Goal: Use online tool/utility: Utilize a website feature to perform a specific function

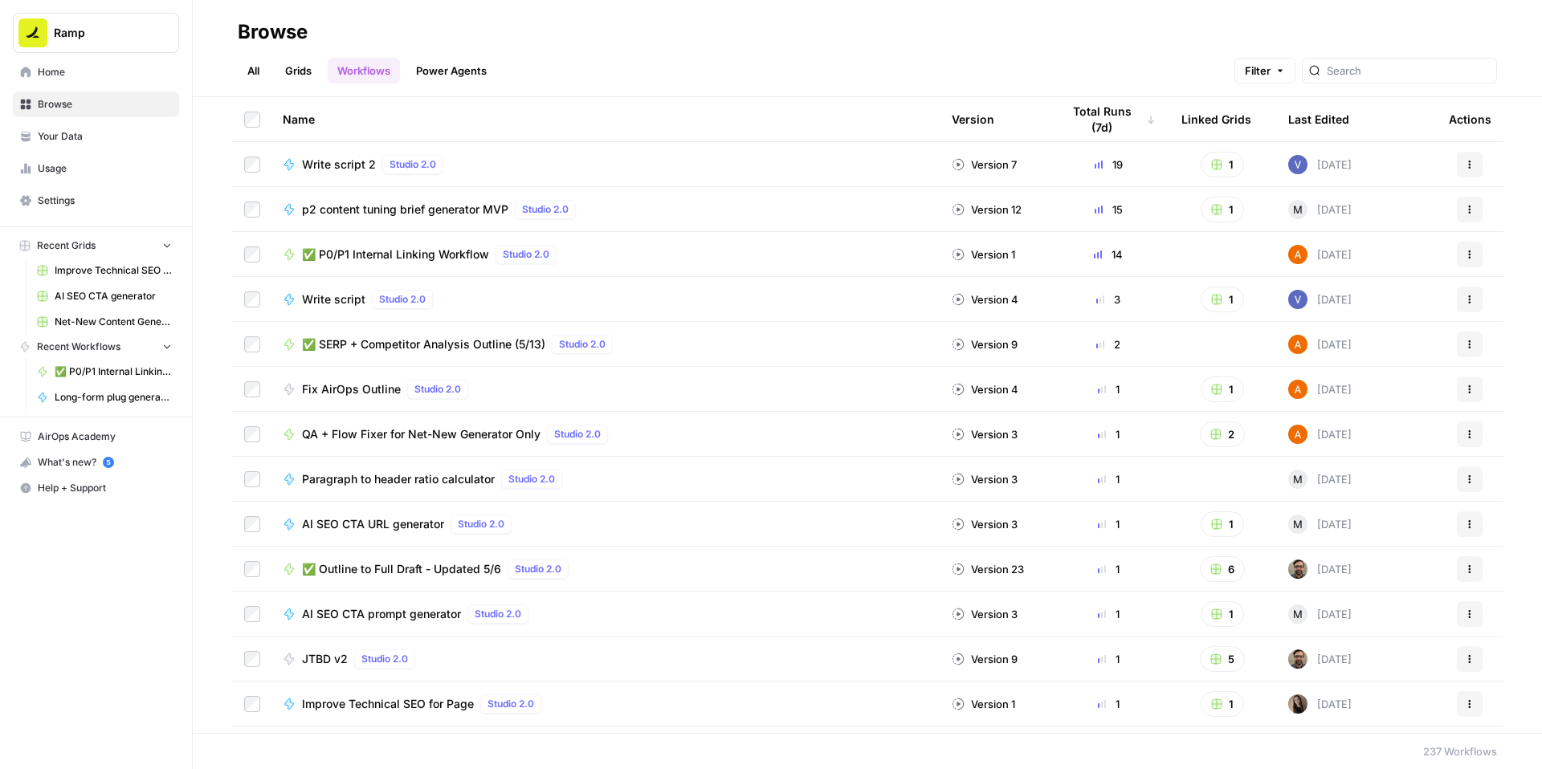
click at [489, 263] on span "✅ P0/P1 Internal Linking Workflow" at bounding box center [395, 255] width 187 height 16
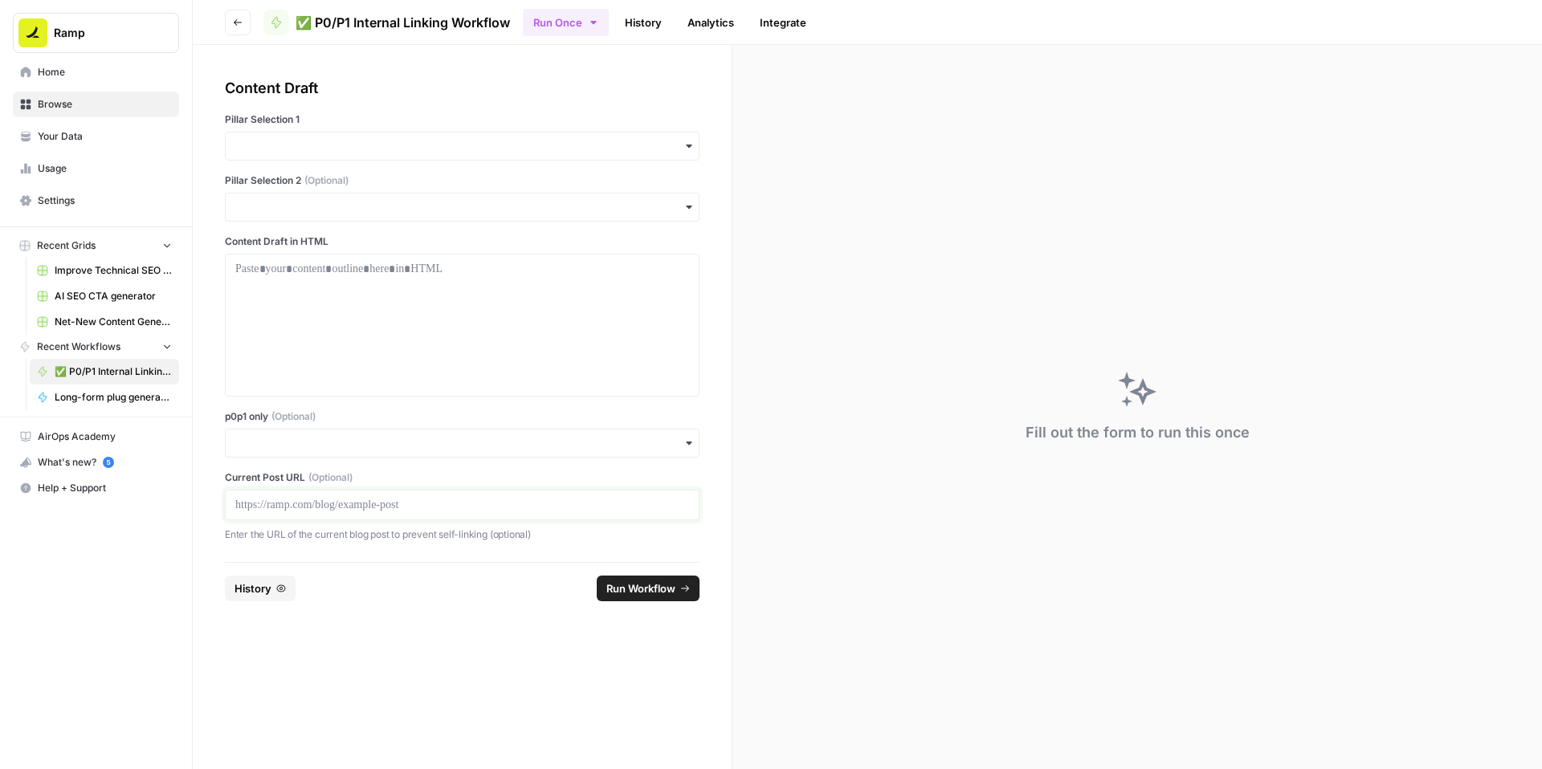
click at [435, 513] on p at bounding box center [462, 505] width 454 height 16
click at [388, 451] on input "p0p1 only (Optional)" at bounding box center [462, 443] width 454 height 16
click at [345, 597] on div "Yes" at bounding box center [501, 601] width 438 height 31
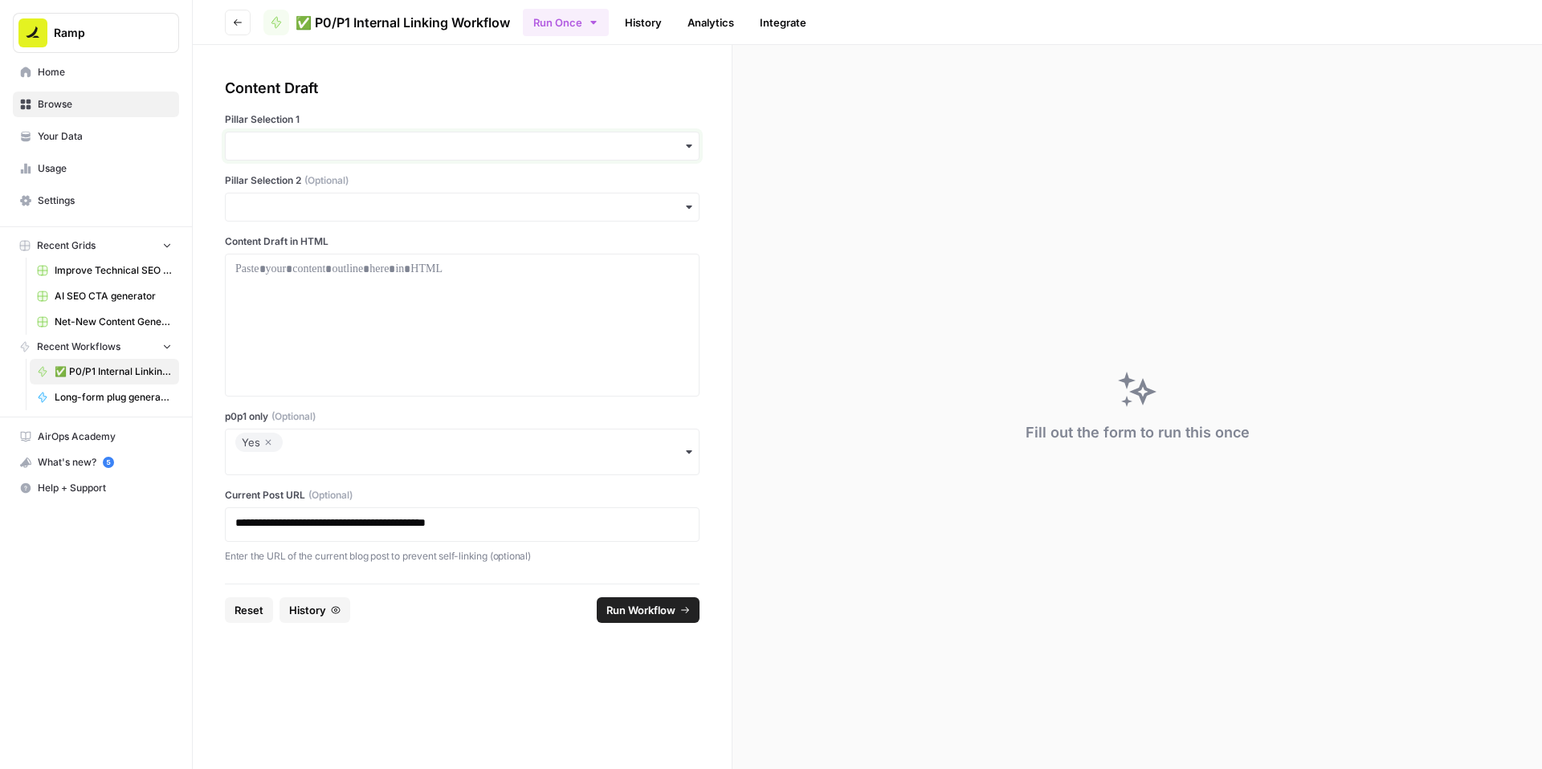
click at [369, 154] on input "Pillar Selection 1" at bounding box center [462, 146] width 454 height 16
click at [327, 302] on div "Accounting" at bounding box center [501, 291] width 438 height 31
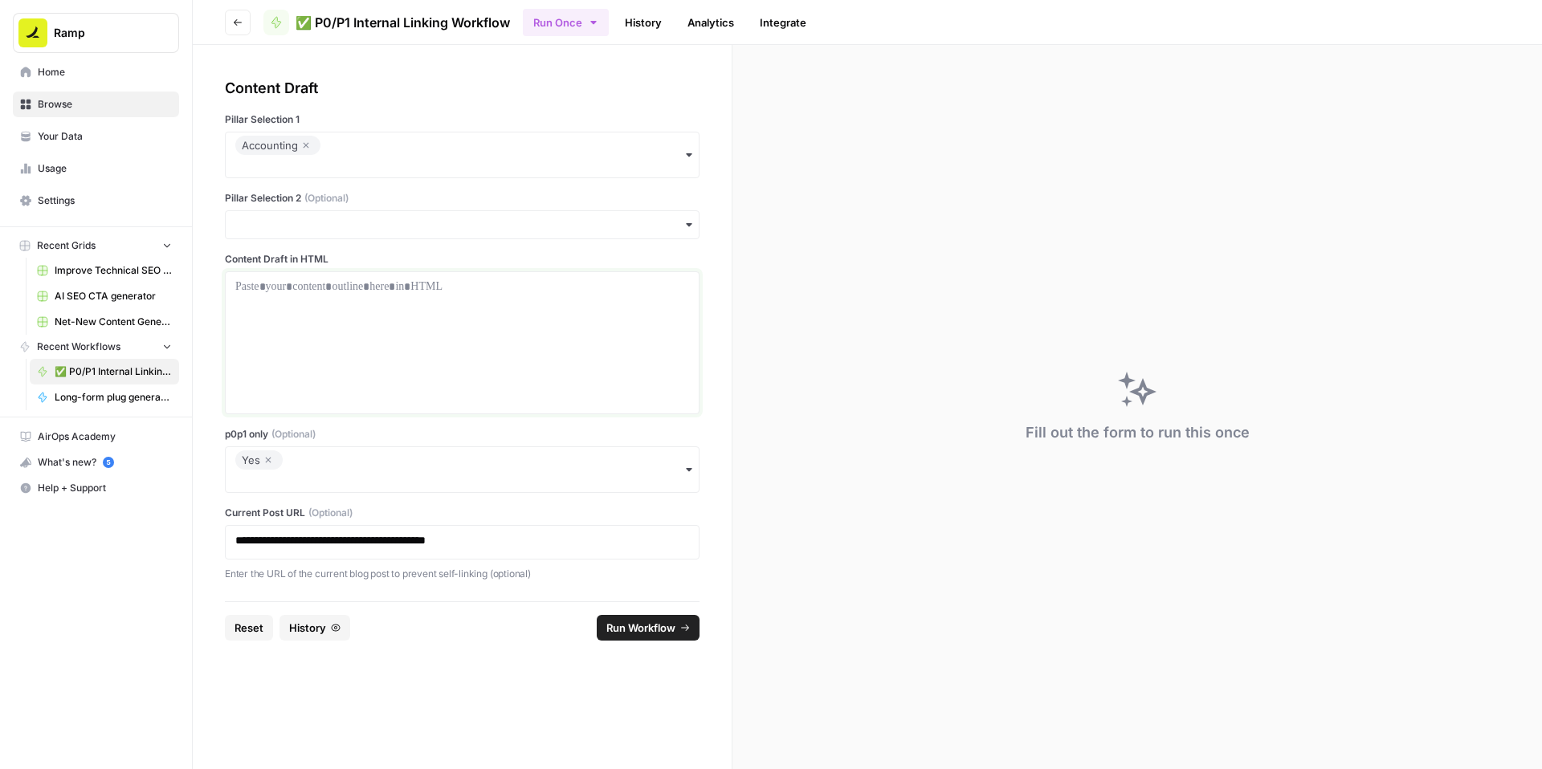
click at [393, 370] on div at bounding box center [462, 343] width 454 height 129
click at [425, 295] on p at bounding box center [462, 287] width 454 height 16
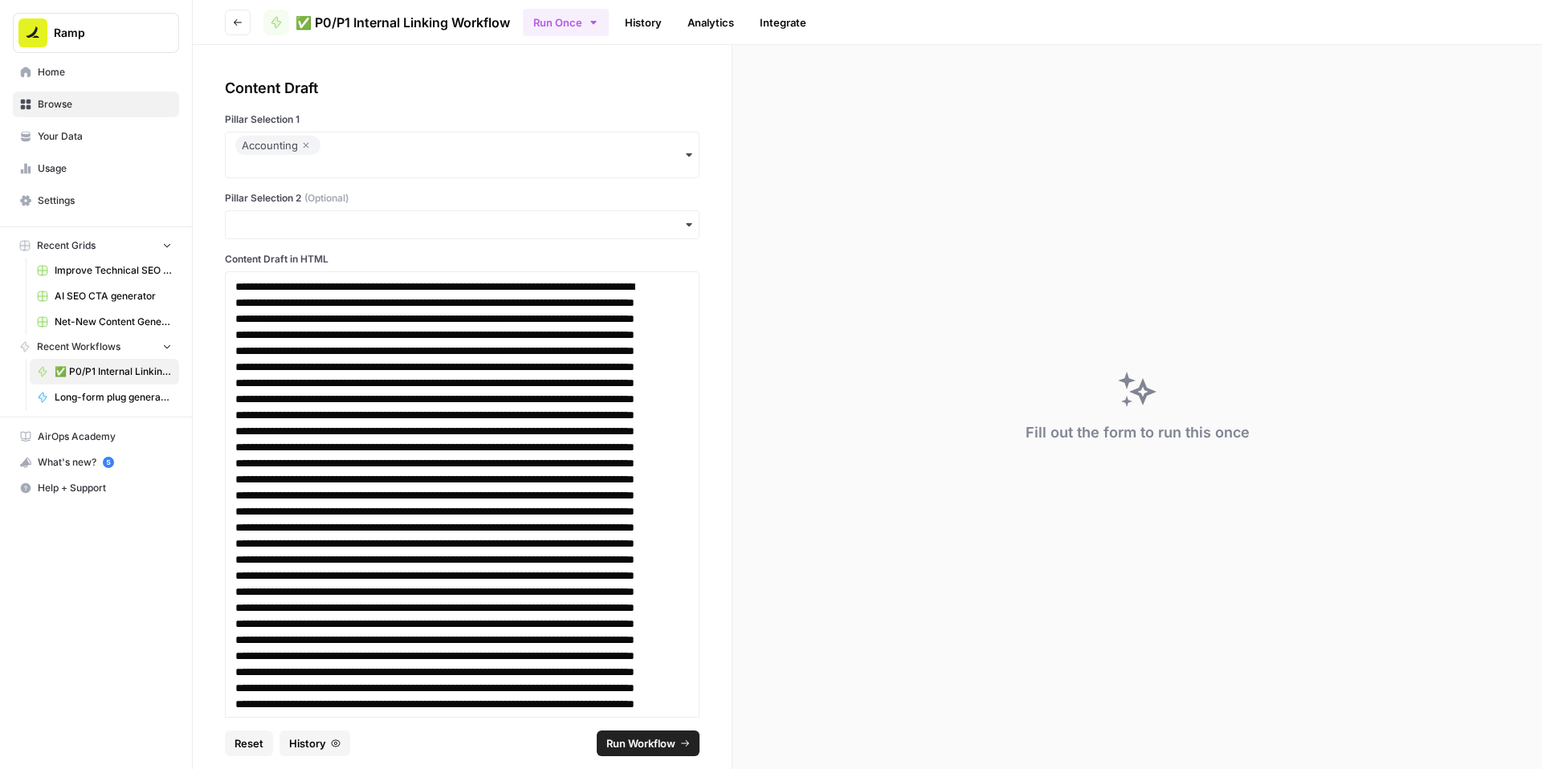
click at [632, 736] on span "Run Workflow" at bounding box center [640, 744] width 69 height 16
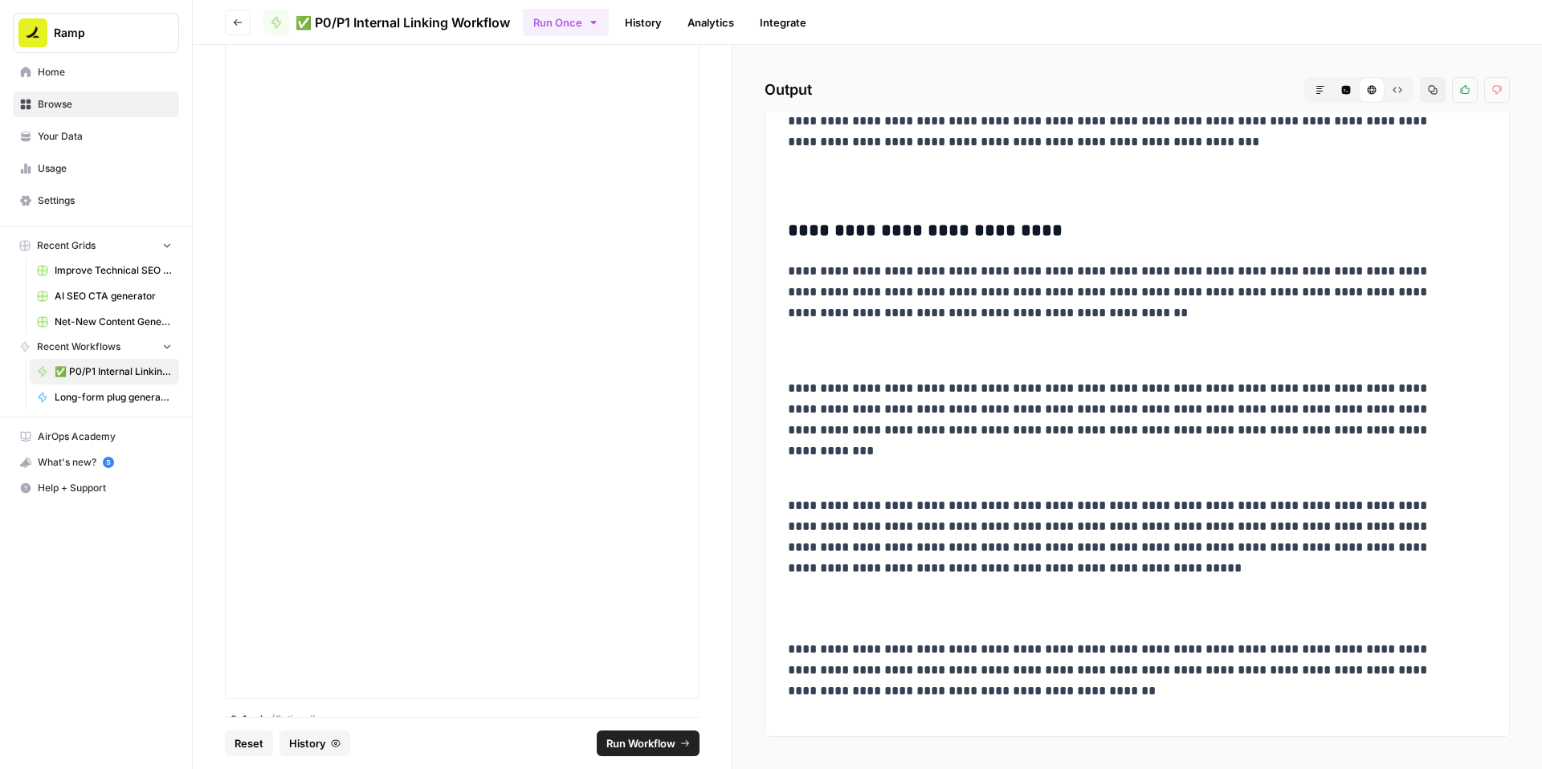
scroll to position [6739, 0]
click at [273, 566] on icon "button" at bounding box center [268, 575] width 10 height 19
click at [345, 580] on div "button" at bounding box center [462, 594] width 475 height 29
click at [476, 561] on label "p0p1 only (Optional)" at bounding box center [462, 568] width 475 height 14
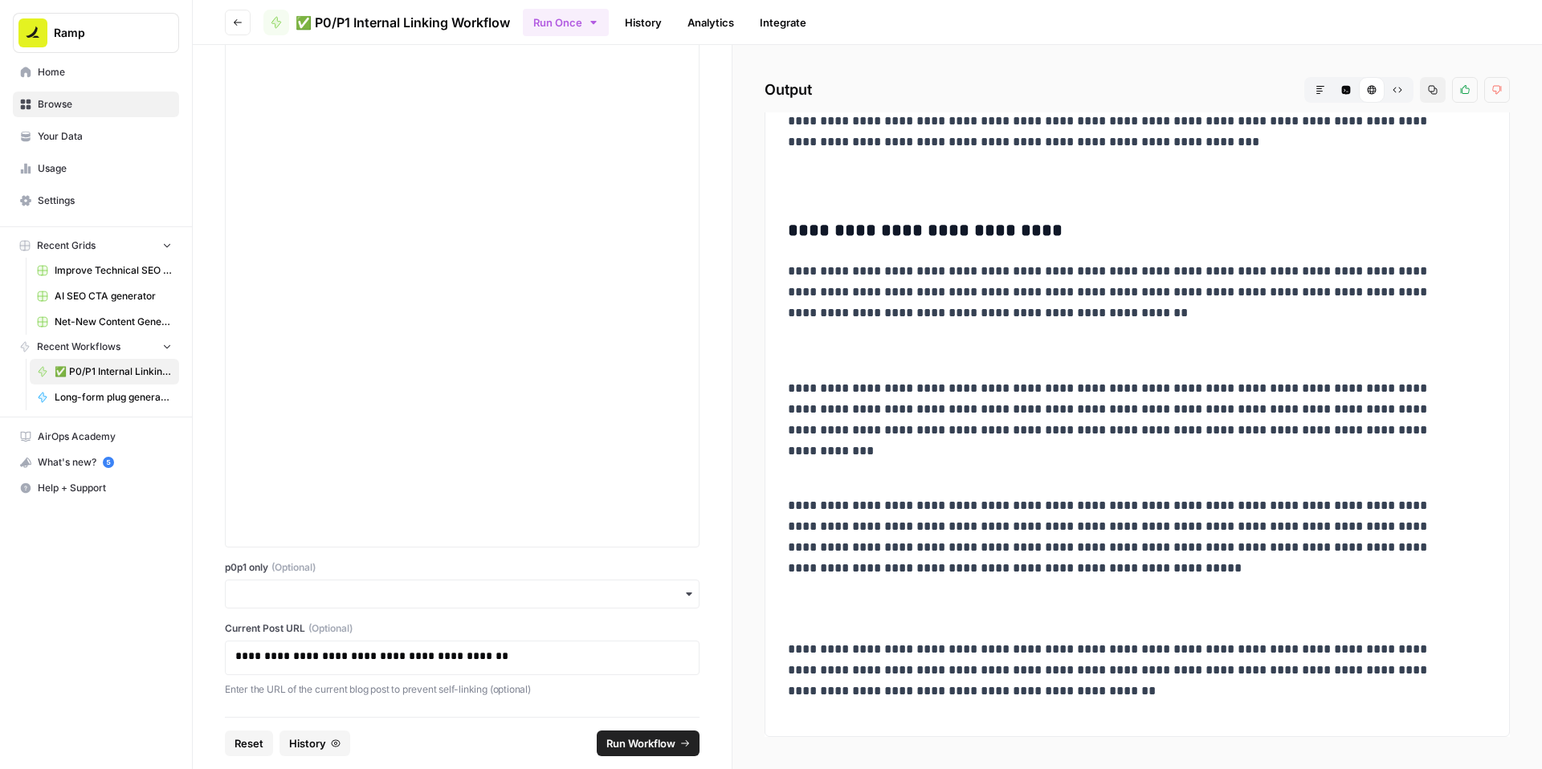
click at [476, 586] on input "p0p1 only (Optional)" at bounding box center [462, 594] width 454 height 16
click at [484, 561] on label "p0p1 only (Optional)" at bounding box center [462, 568] width 475 height 14
click at [484, 586] on input "p0p1 only (Optional)" at bounding box center [462, 594] width 454 height 16
click at [732, 530] on div "**********" at bounding box center [462, 381] width 539 height 672
click at [642, 731] on button "Run Workflow" at bounding box center [648, 744] width 103 height 26
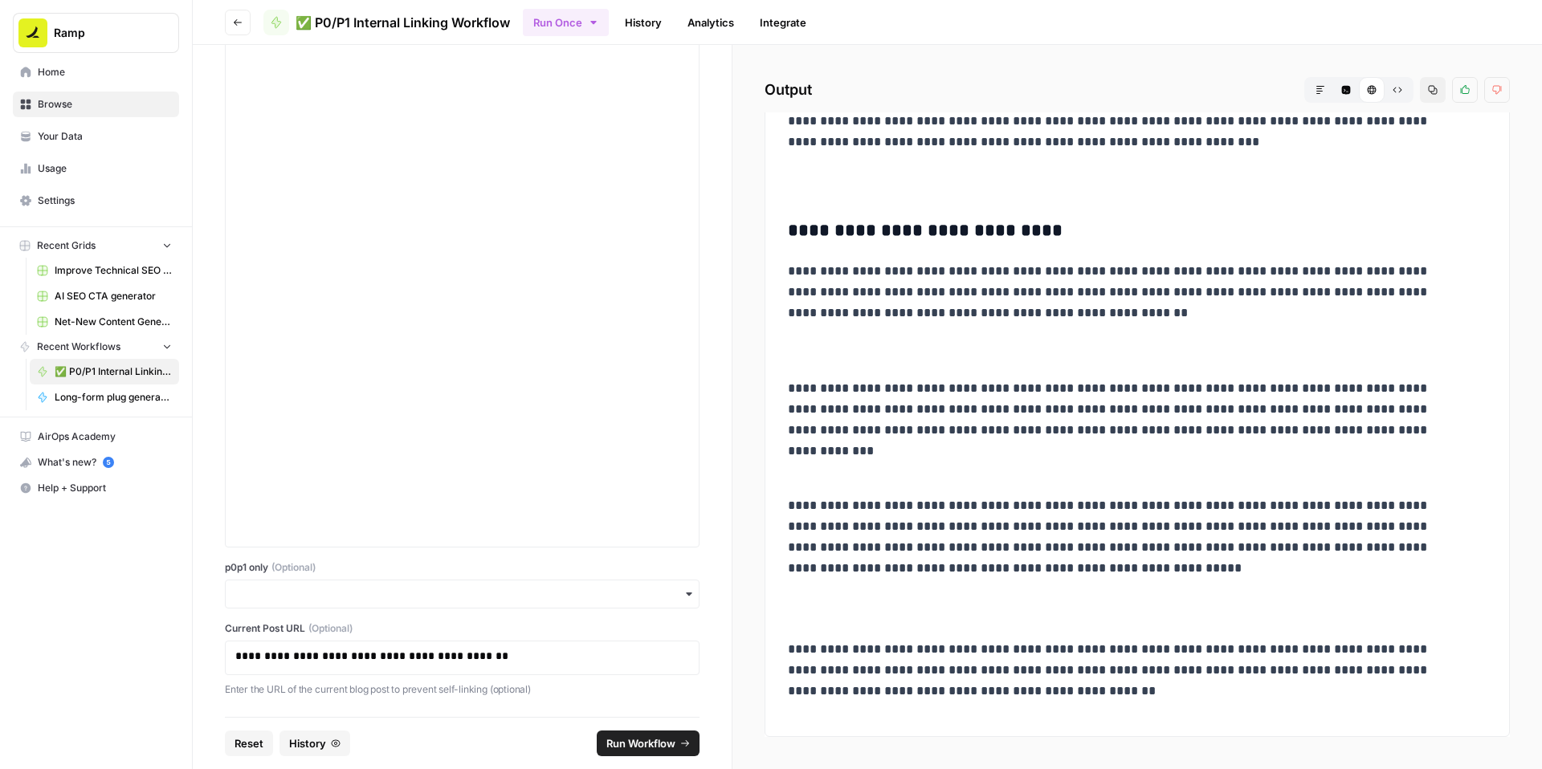
scroll to position [9461, 0]
click at [1420, 103] on button "Copy" at bounding box center [1433, 90] width 26 height 26
